Goal: Transaction & Acquisition: Purchase product/service

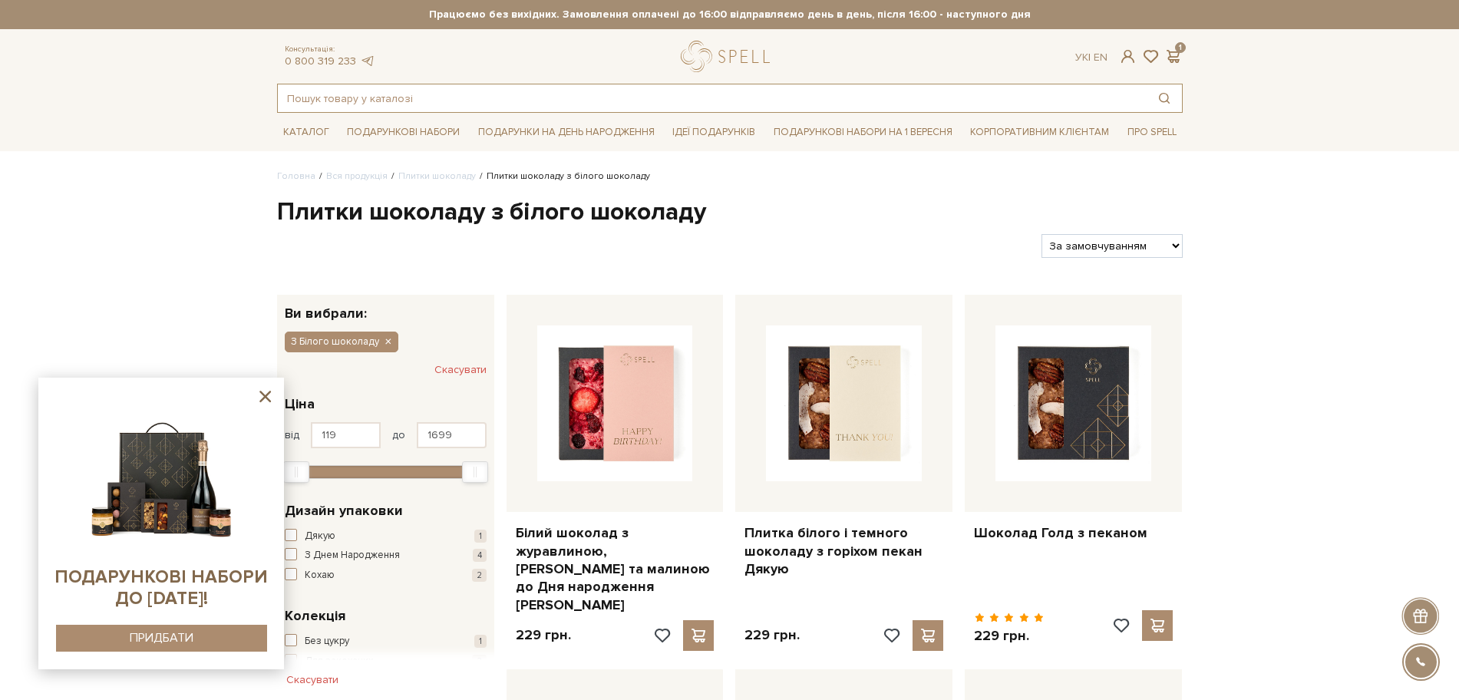
click at [398, 92] on input "text" at bounding box center [712, 98] width 869 height 28
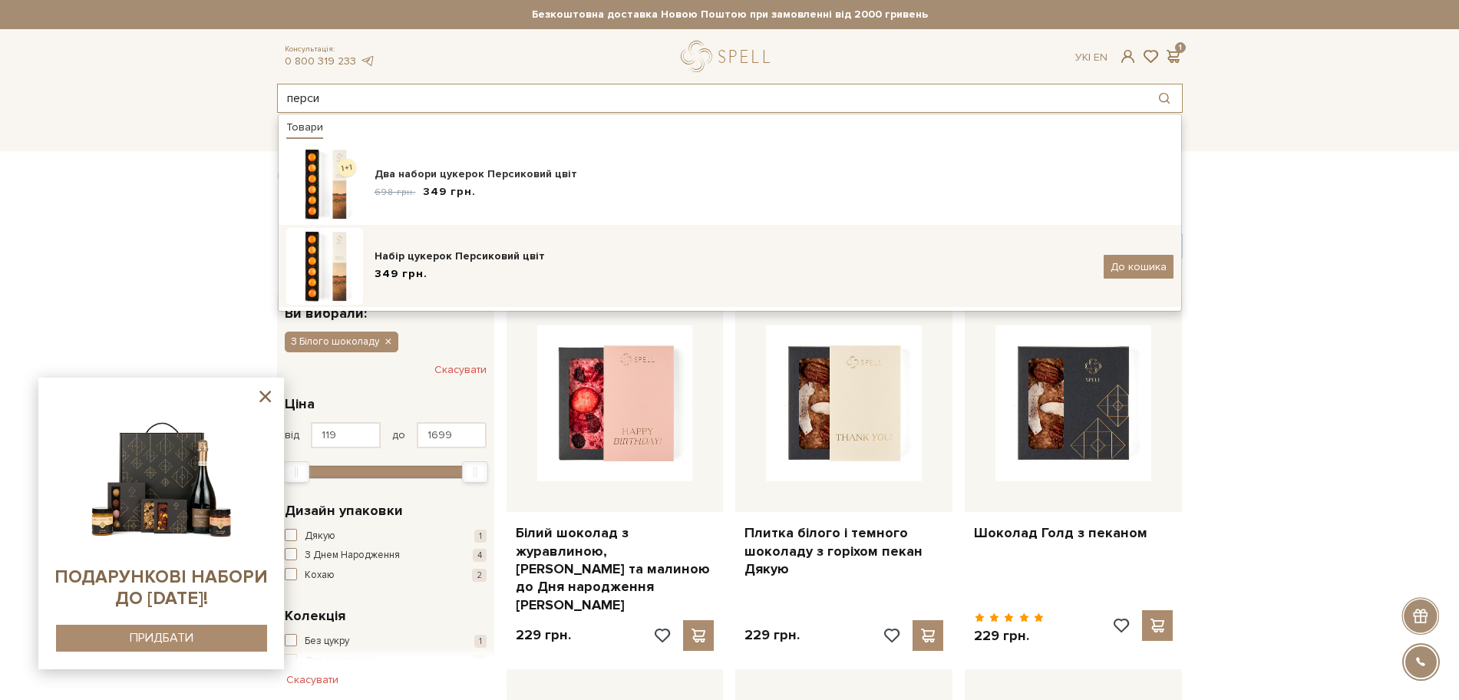
type input "перси"
click at [503, 249] on div "Набір цукерок Персиковий цвіт" at bounding box center [732, 256] width 717 height 15
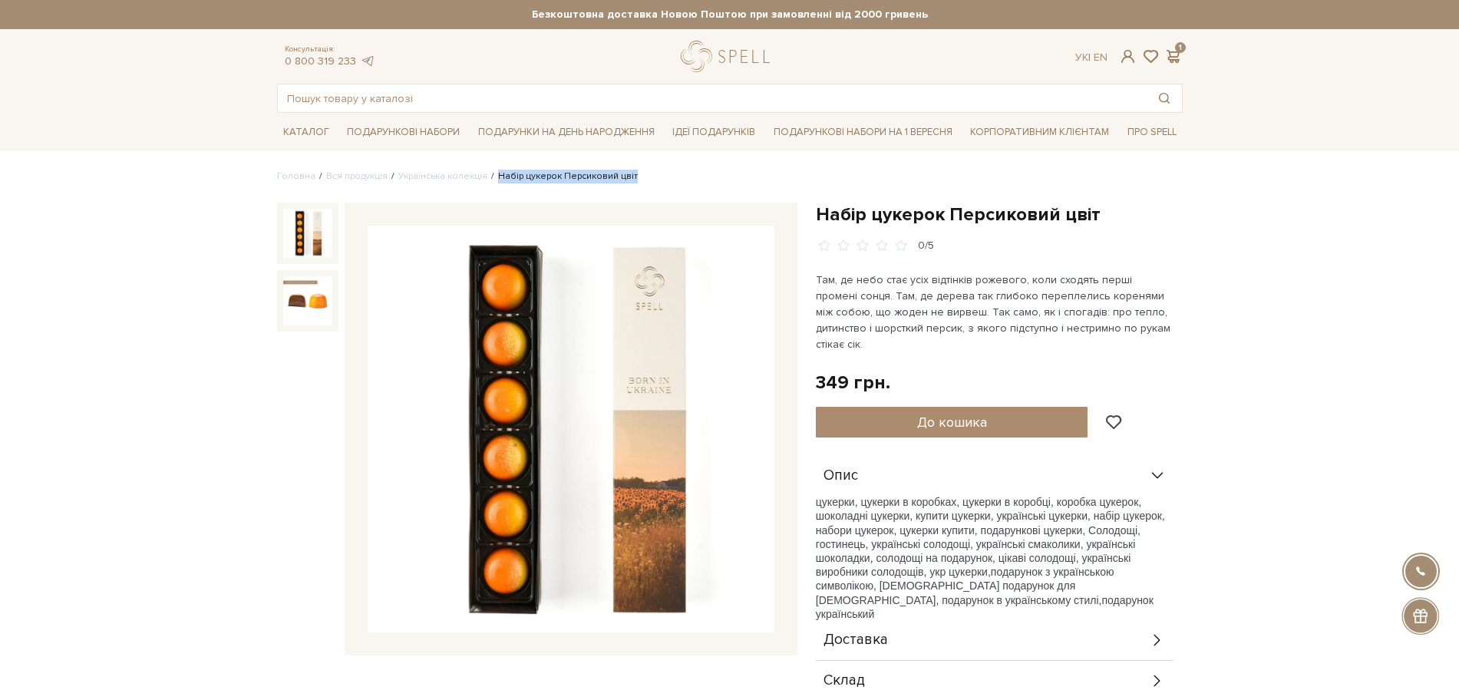
drag, startPoint x: 490, startPoint y: 177, endPoint x: 694, endPoint y: 156, distance: 204.4
copy li "Набір цукерок Персиковий цвіт"
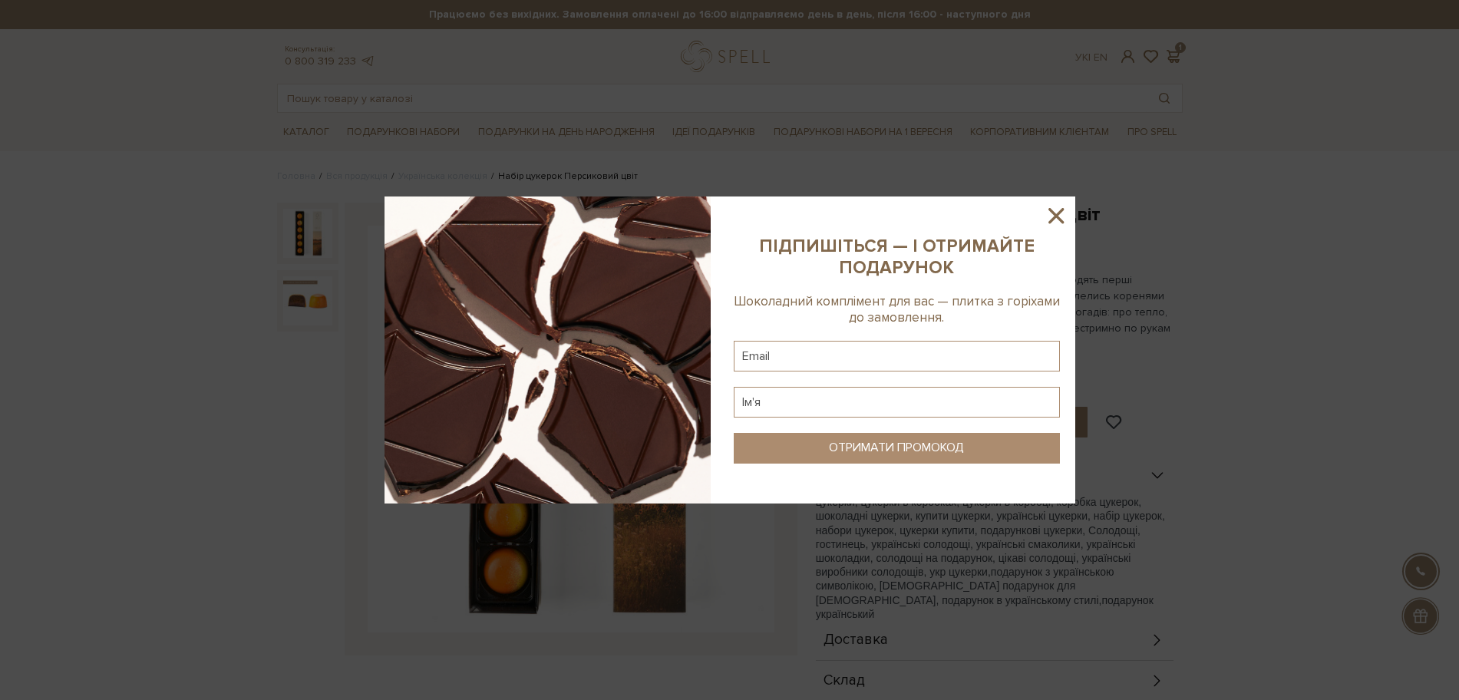
click at [1060, 215] on icon at bounding box center [1056, 216] width 26 height 26
